Goal: Find specific page/section: Find specific page/section

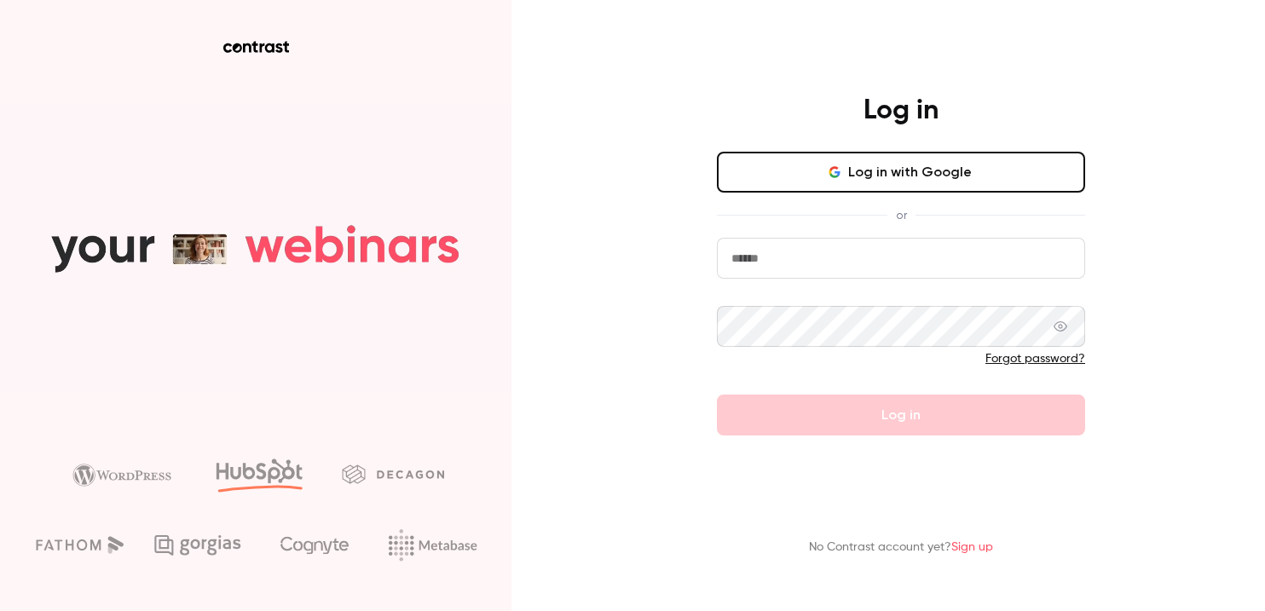
click at [920, 176] on button "Log in with Google" at bounding box center [901, 172] width 368 height 41
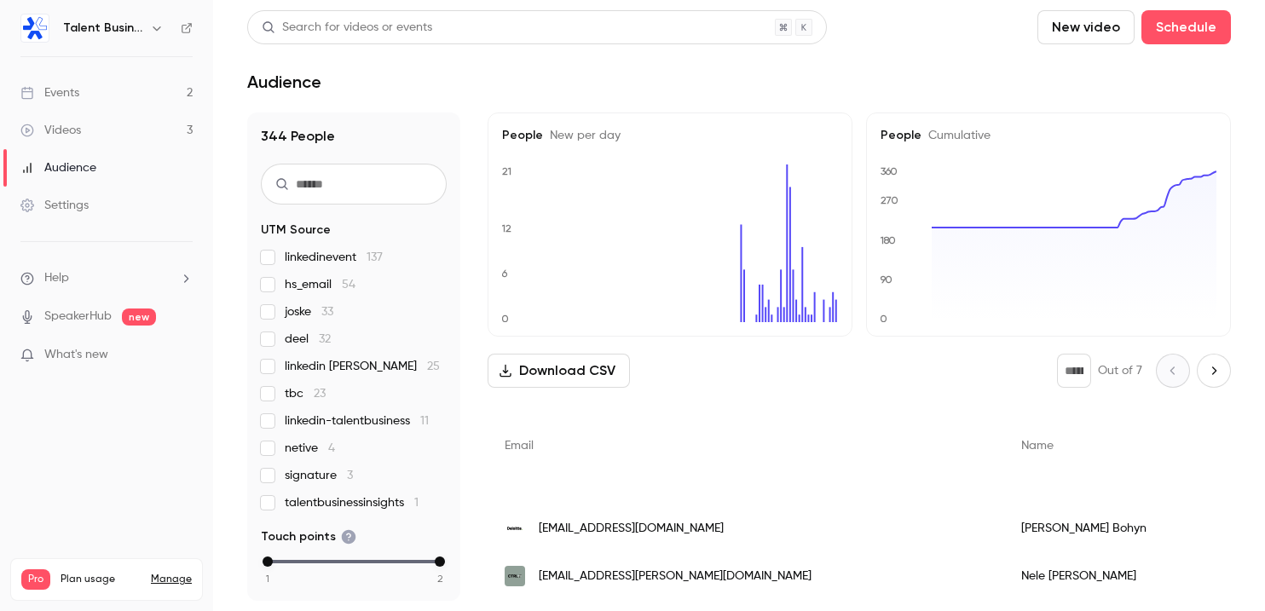
click at [62, 95] on div "Events" at bounding box center [49, 92] width 59 height 17
